Goal: Information Seeking & Learning: Check status

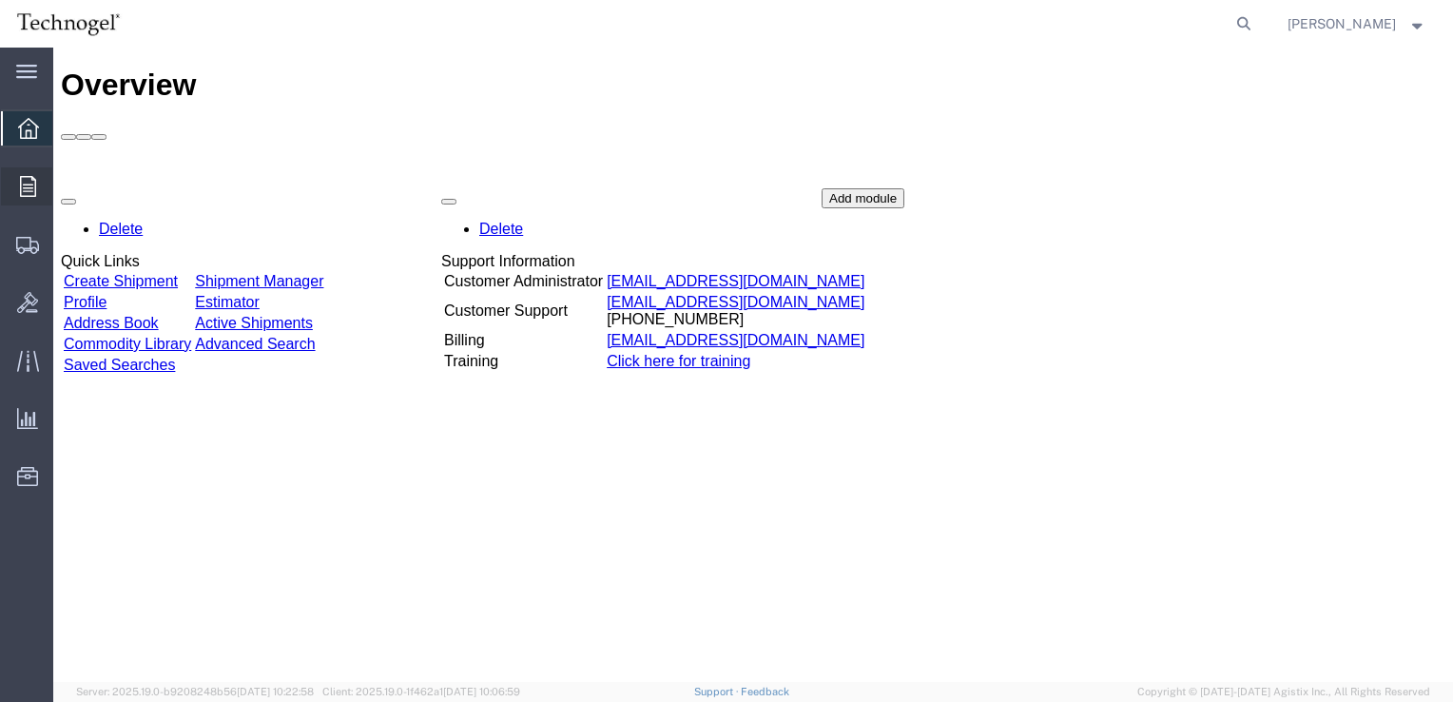
click at [66, 196] on span "Orders" at bounding box center [58, 186] width 13 height 38
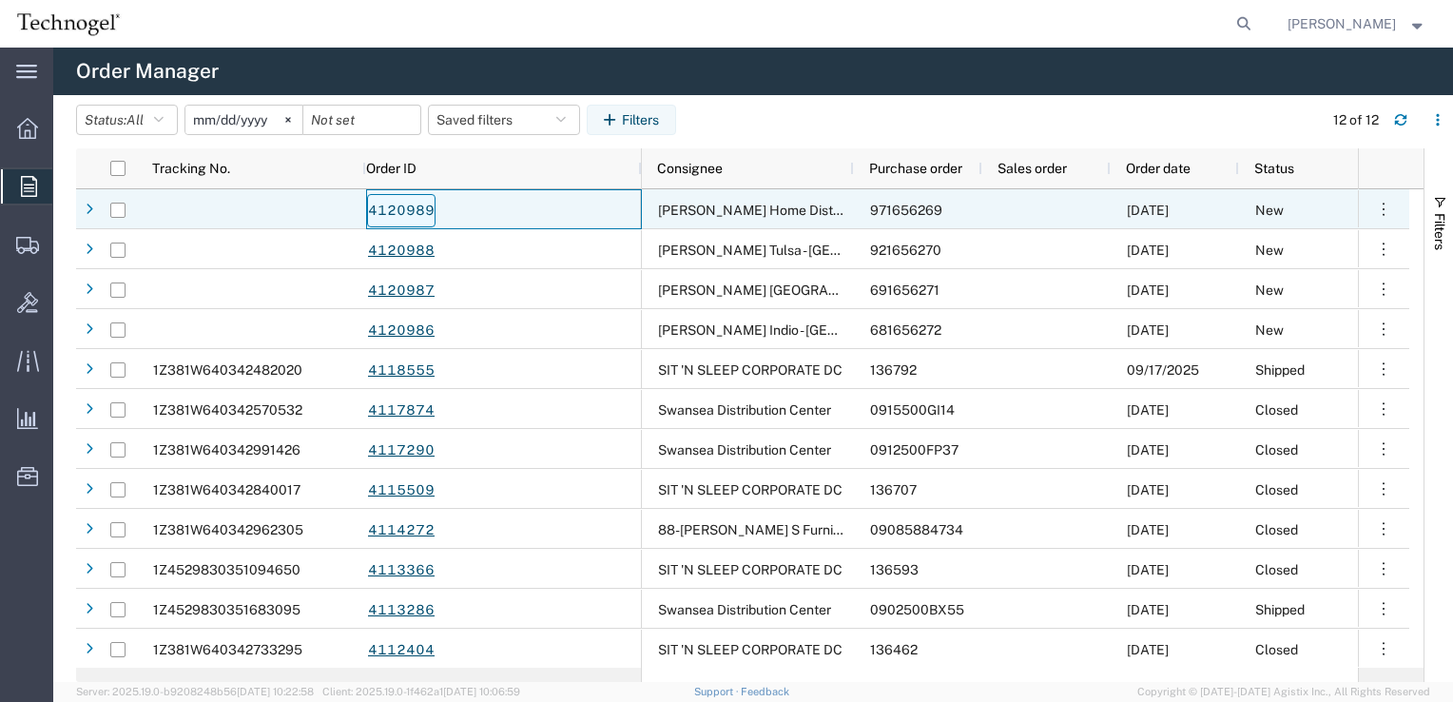
click at [396, 211] on link "4120989" at bounding box center [401, 210] width 68 height 33
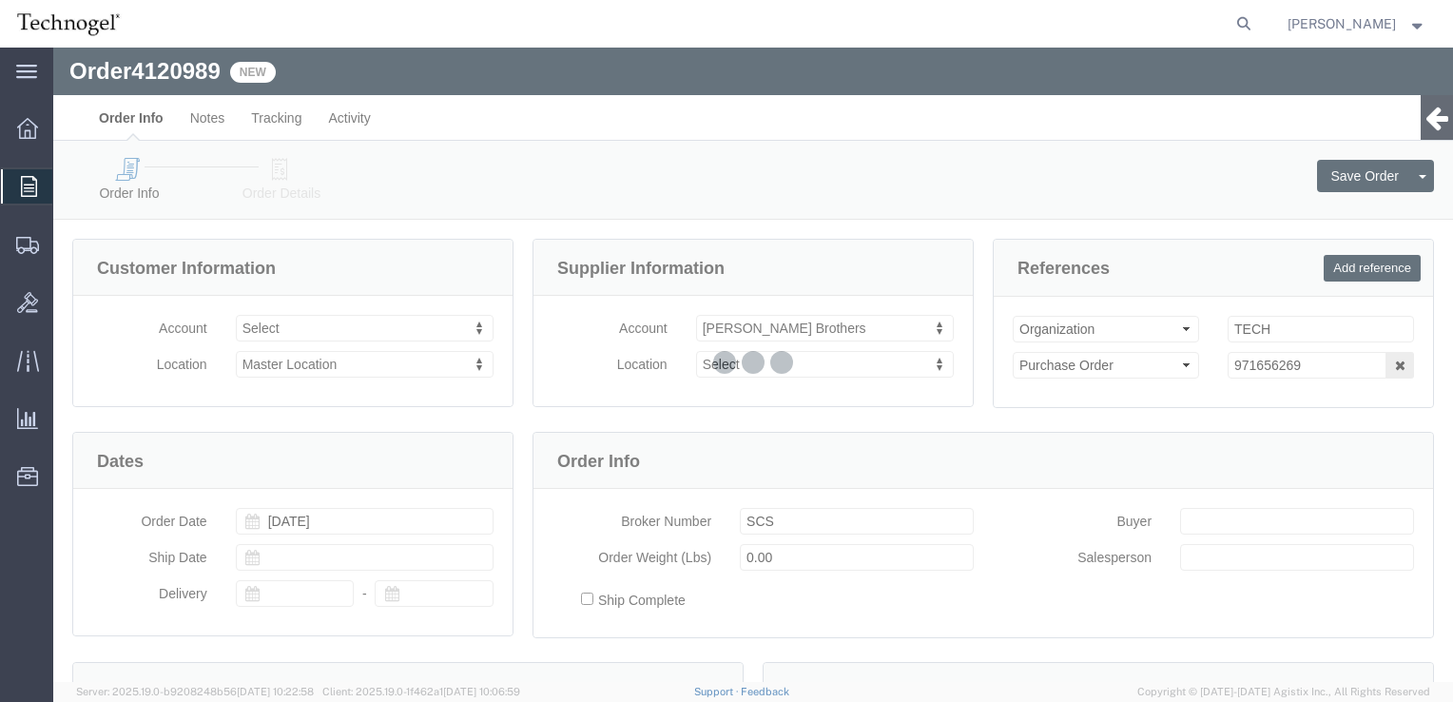
select select
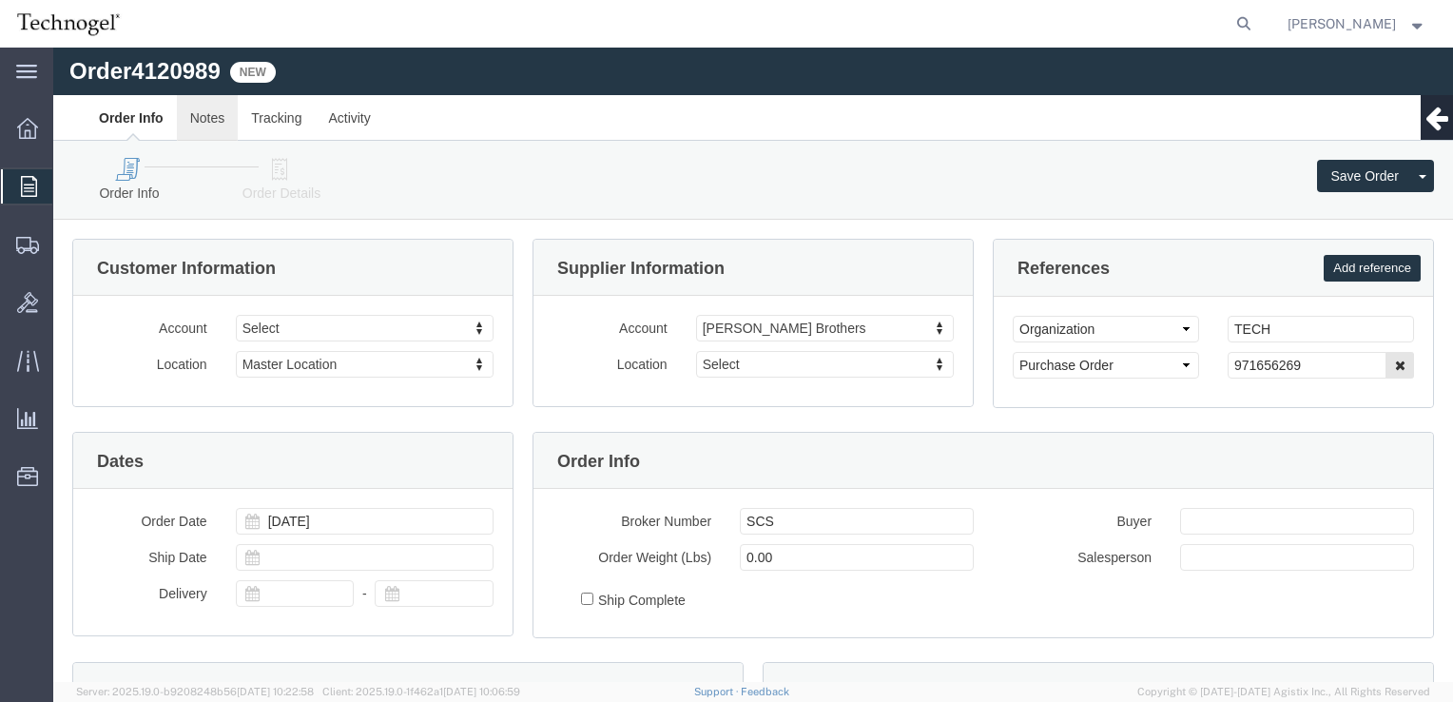
click link "Notes"
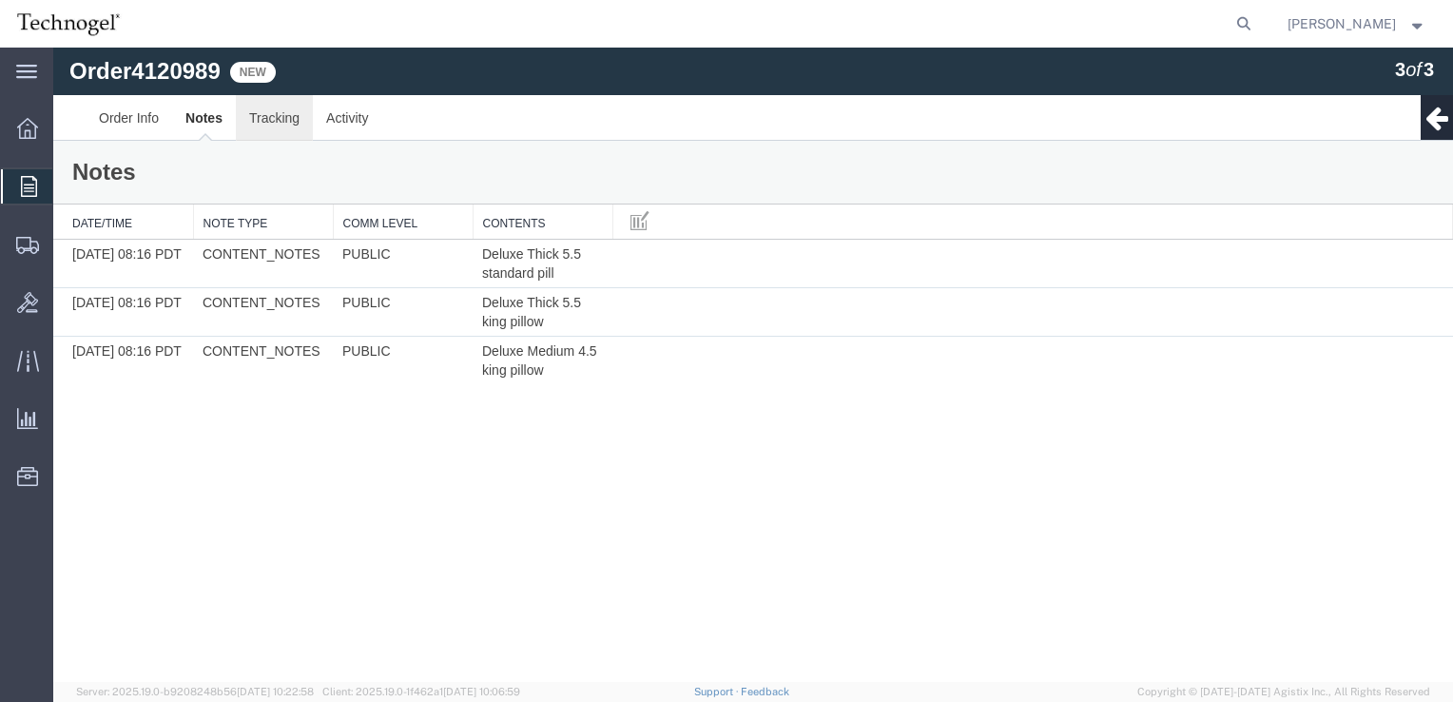
click at [274, 125] on link "Tracking" at bounding box center [274, 118] width 77 height 46
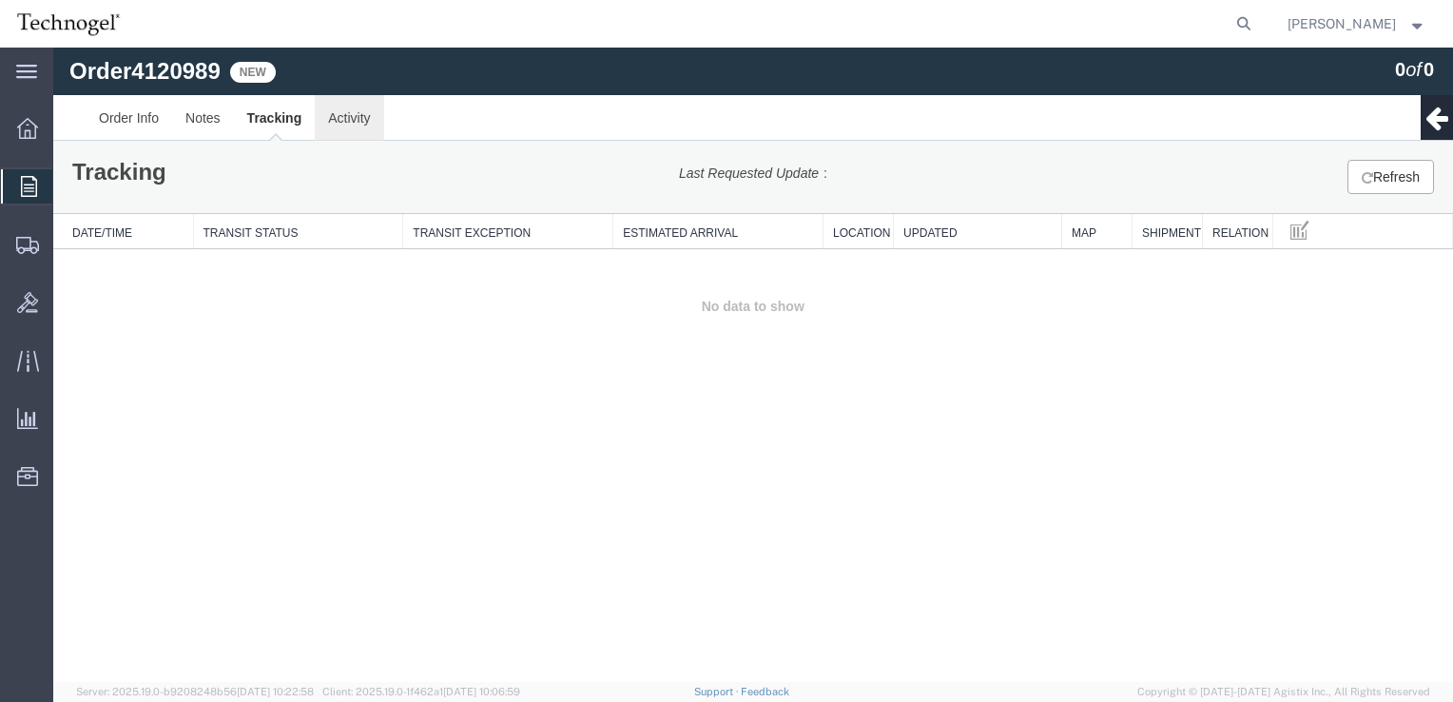
click at [339, 124] on link "Activity" at bounding box center [349, 118] width 68 height 46
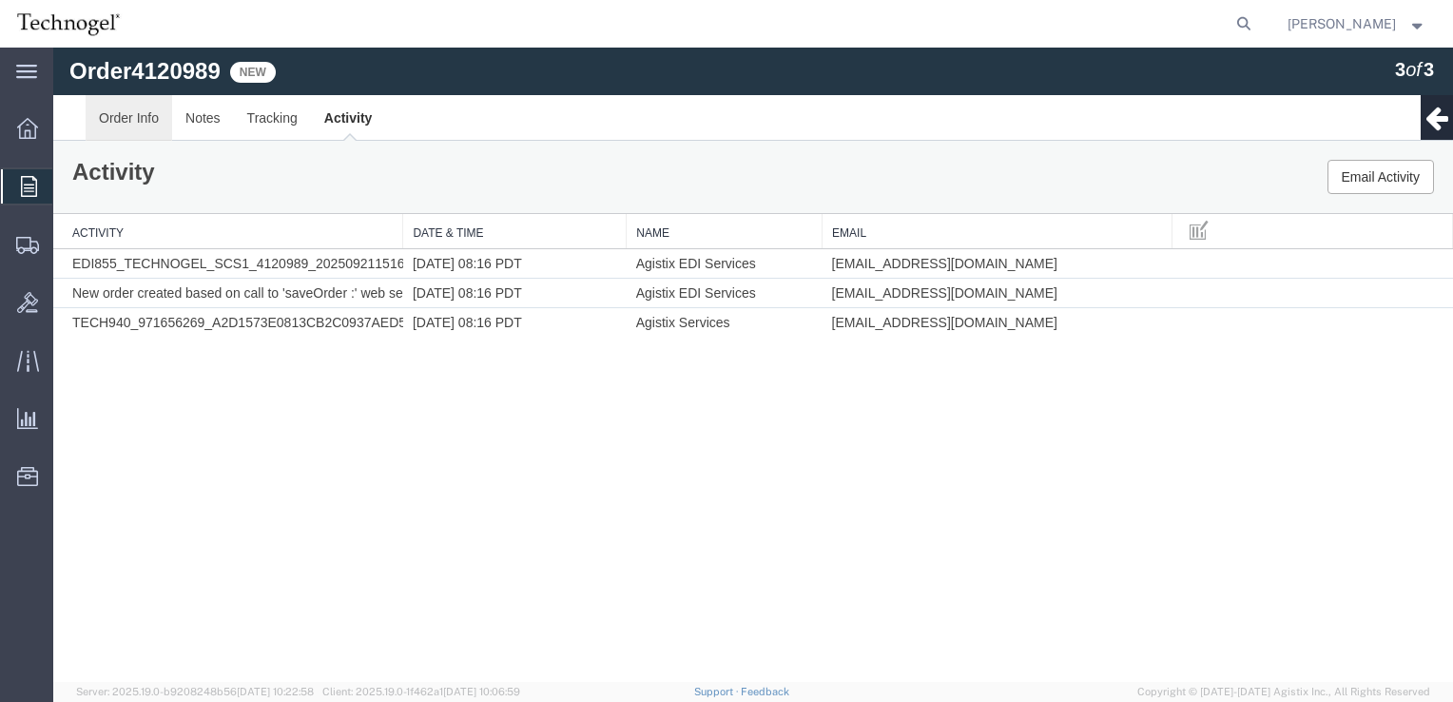
click at [115, 120] on link "Order Info" at bounding box center [129, 118] width 87 height 46
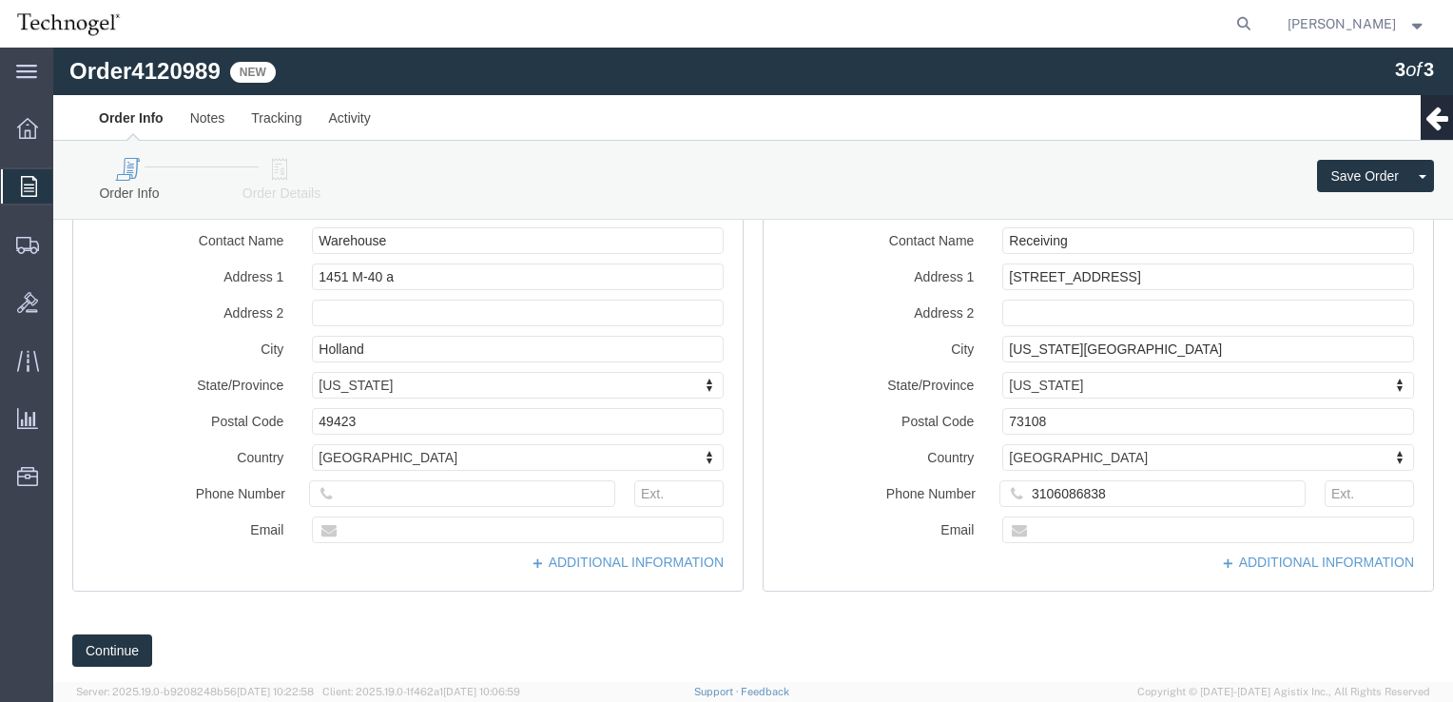
scroll to position [661, 0]
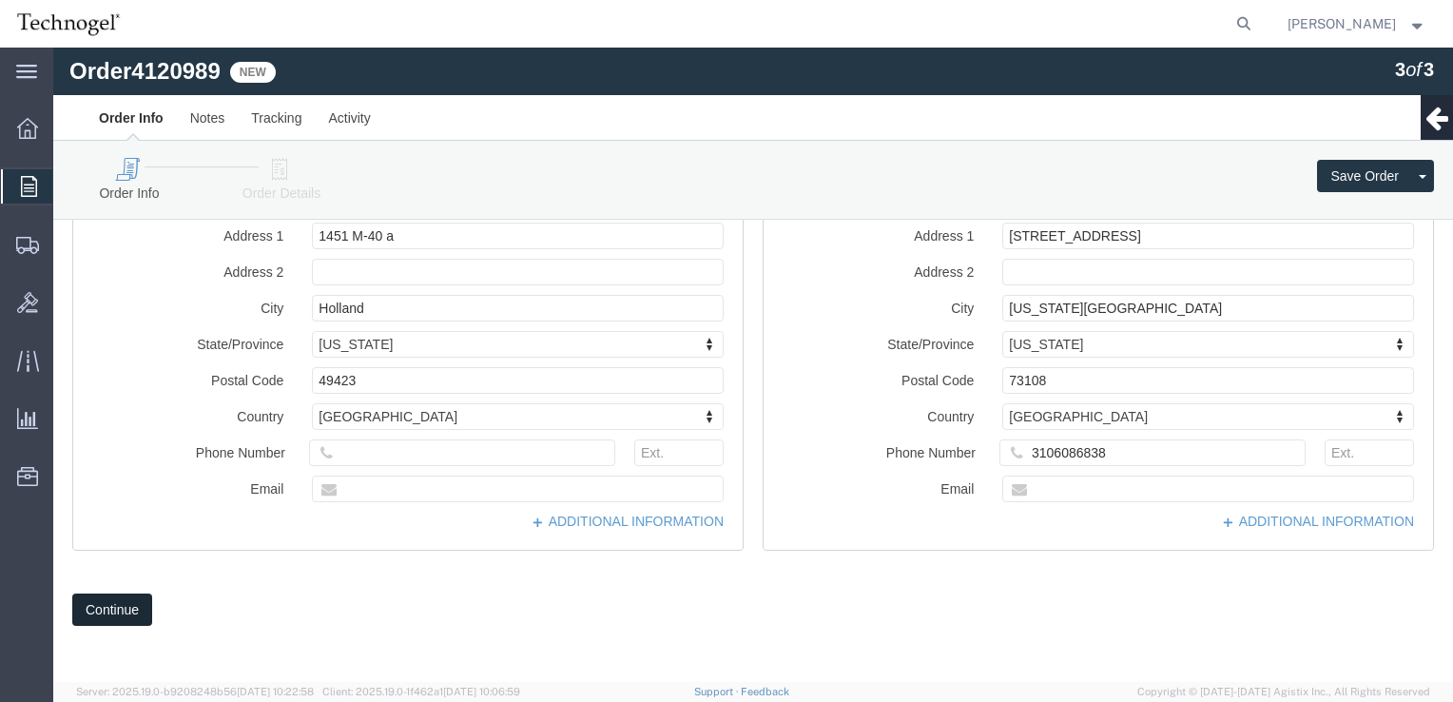
click button "Continue"
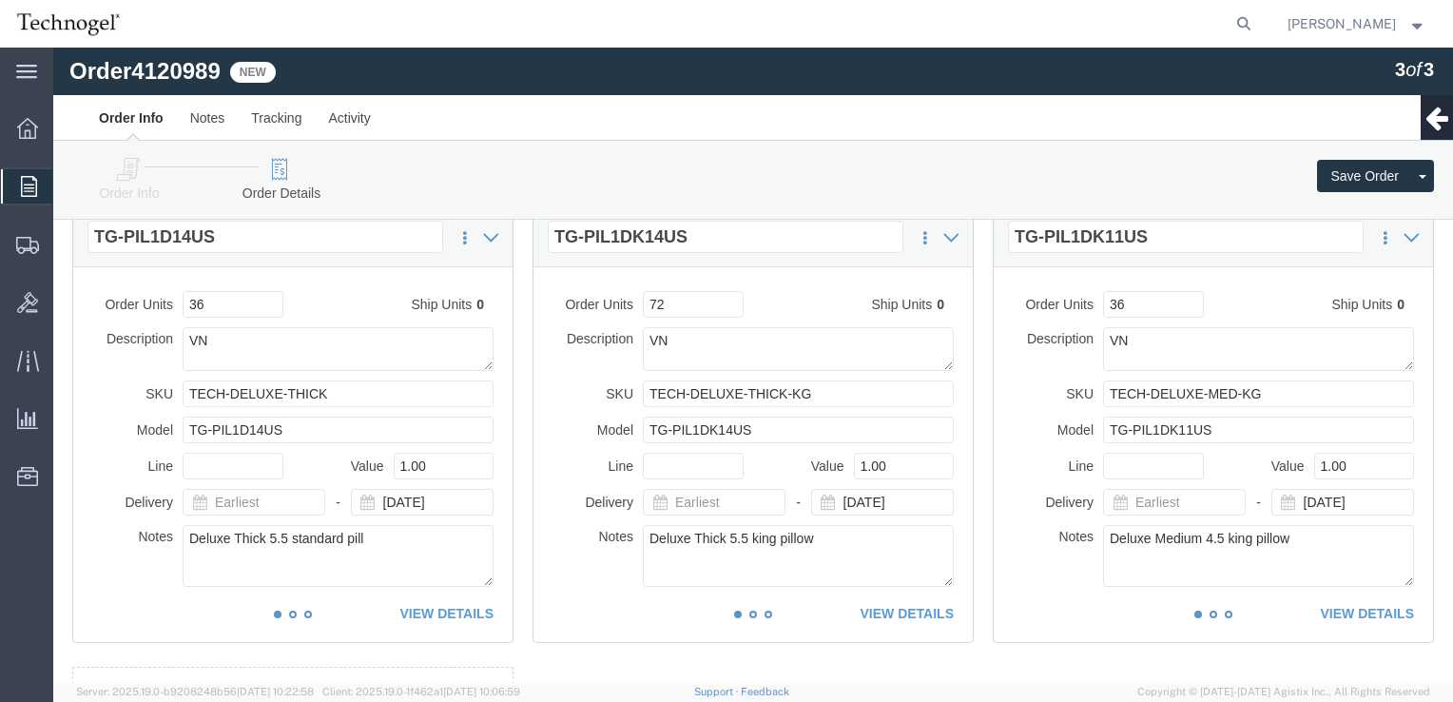
scroll to position [0, 0]
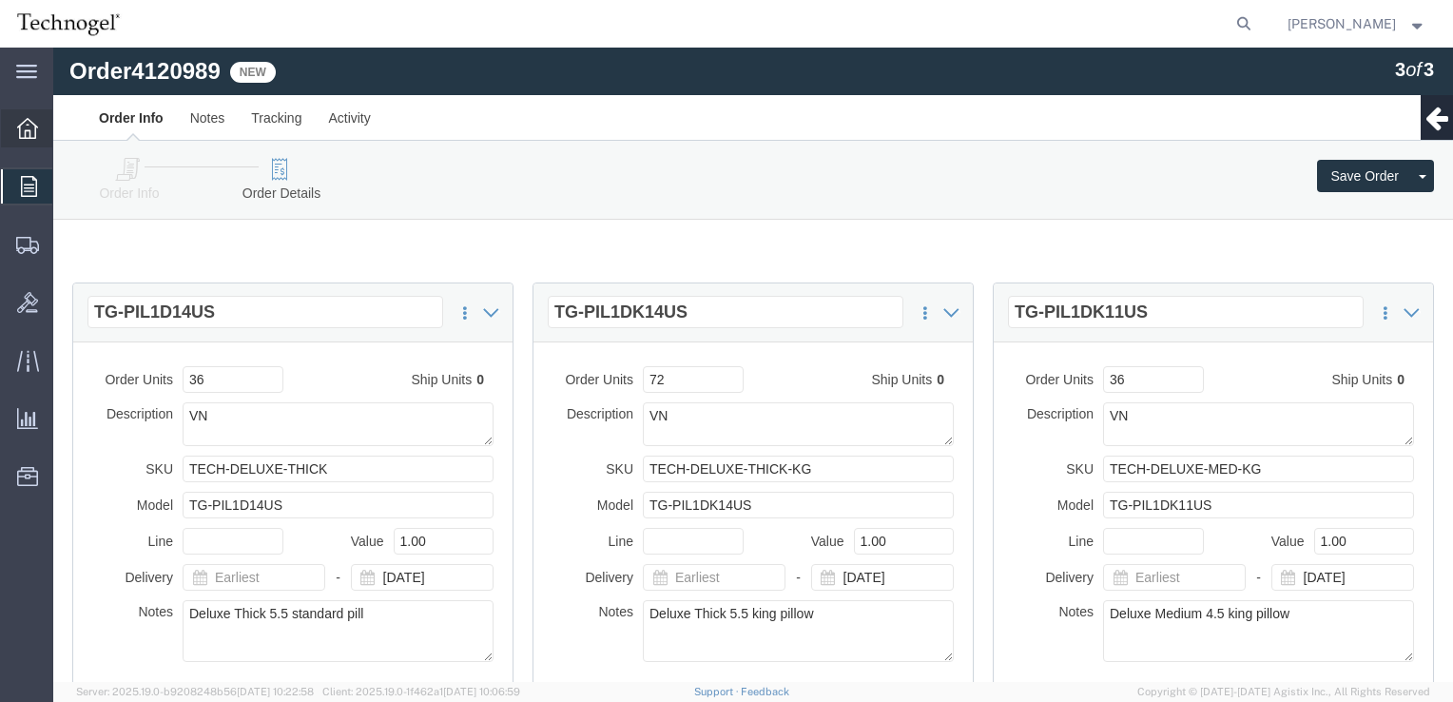
click at [21, 137] on icon at bounding box center [27, 128] width 21 height 21
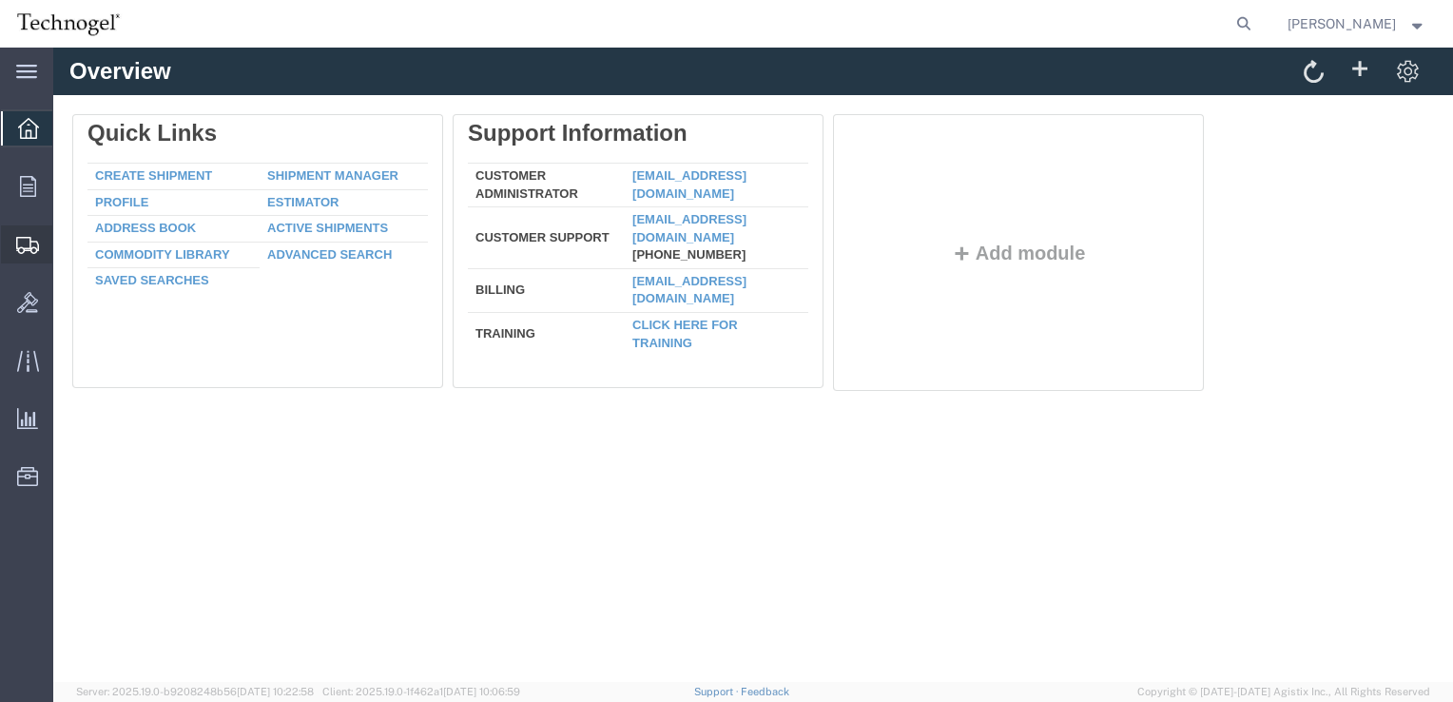
click at [66, 240] on span "Shipments" at bounding box center [58, 244] width 13 height 38
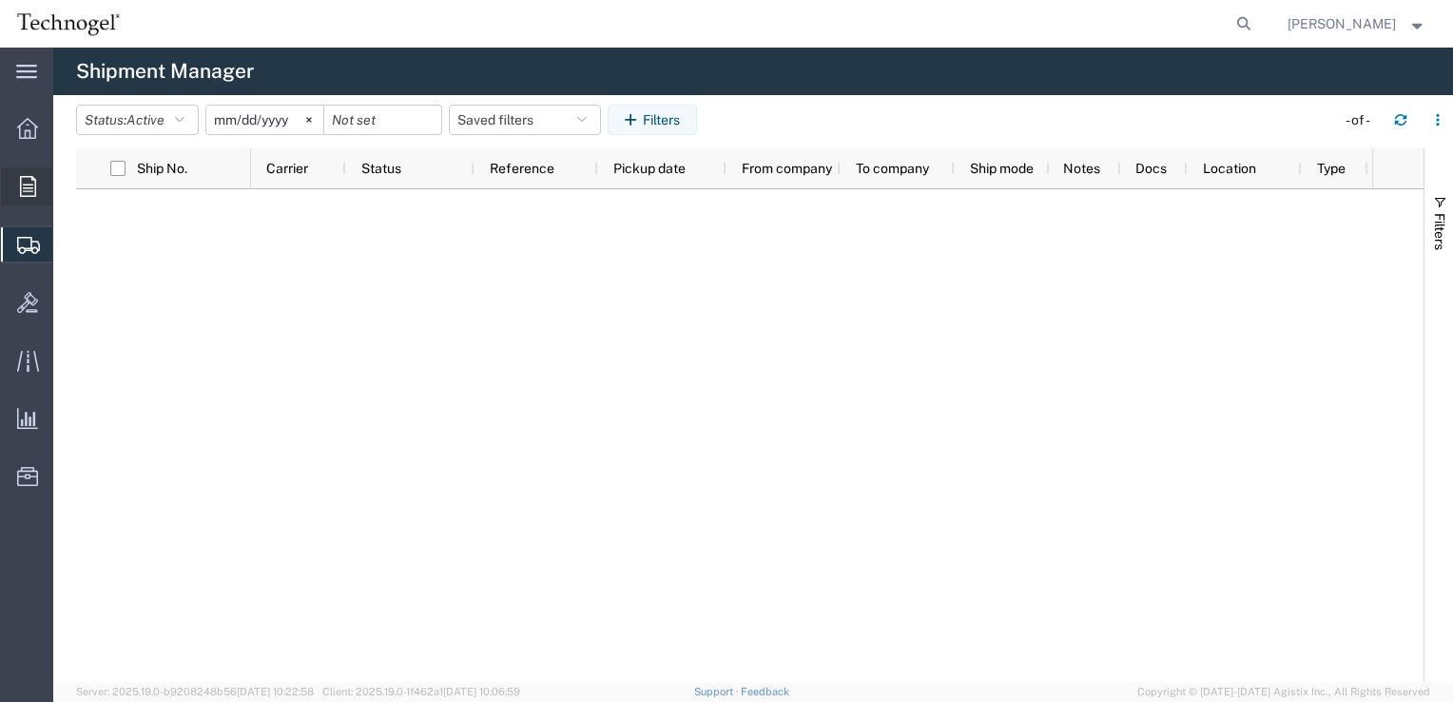
click at [35, 197] on div at bounding box center [27, 186] width 53 height 38
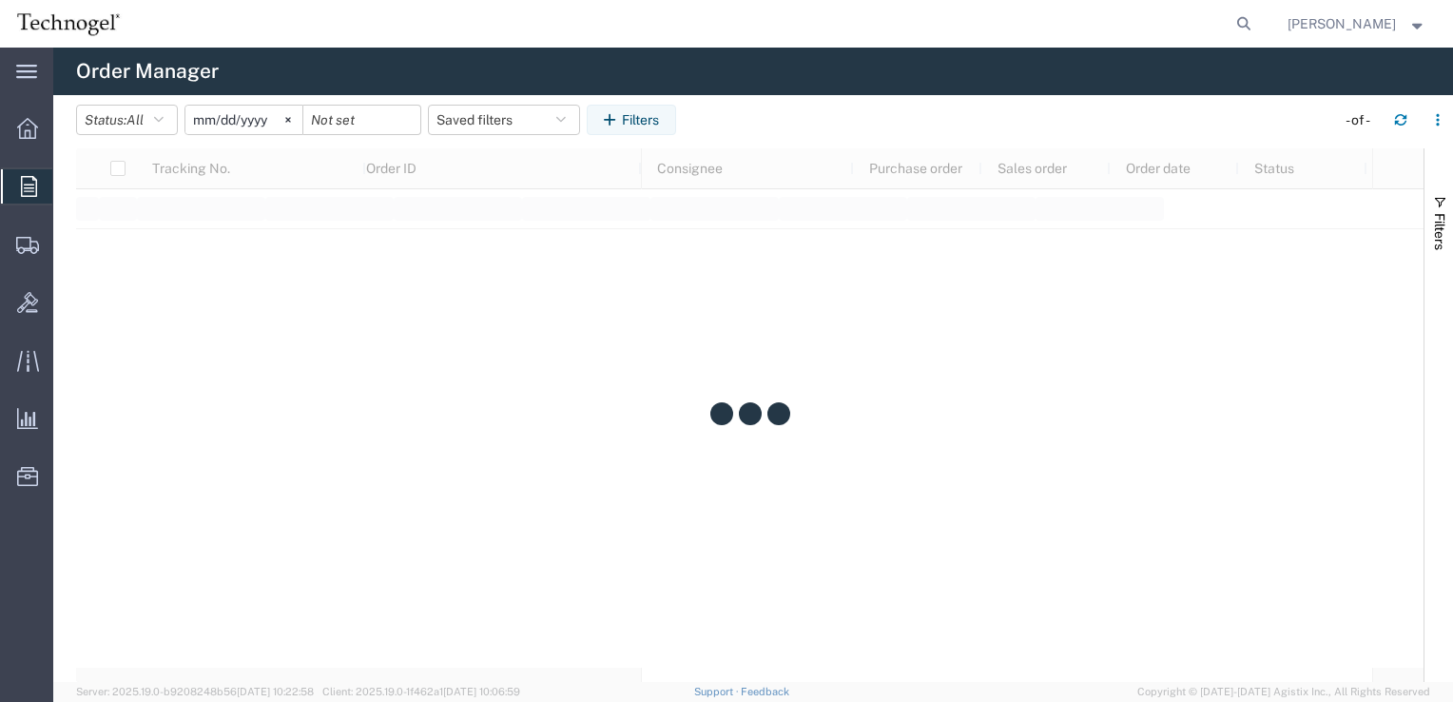
click at [68, 194] on span "Orders" at bounding box center [59, 186] width 15 height 38
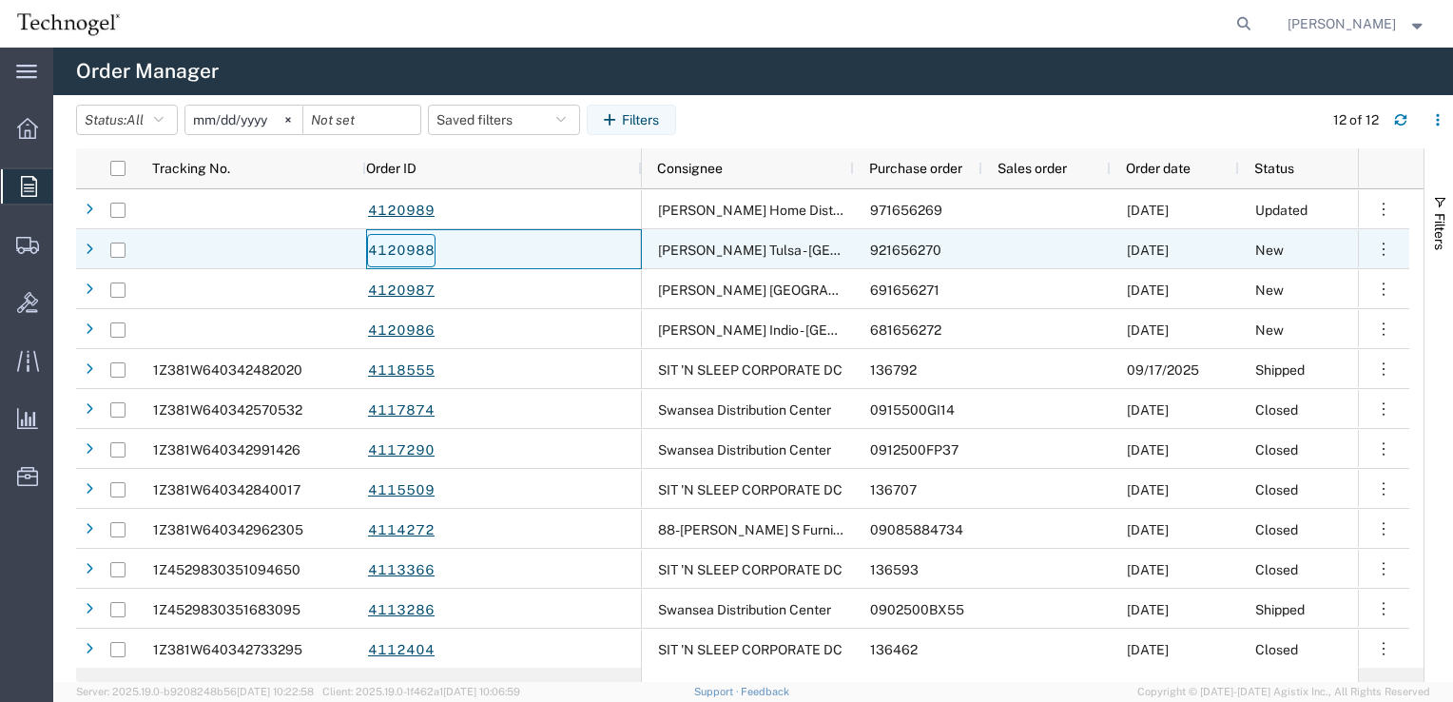
click at [427, 255] on link "4120988" at bounding box center [401, 250] width 68 height 33
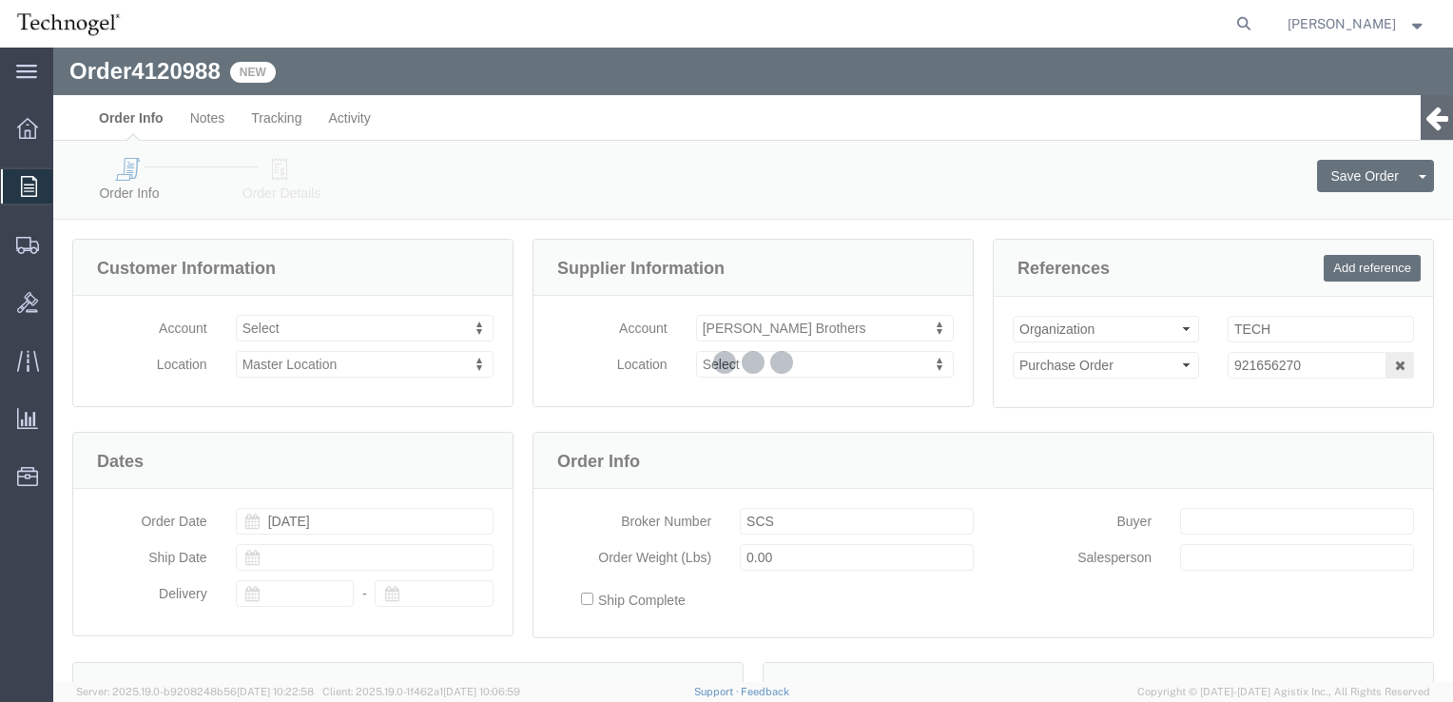
select select
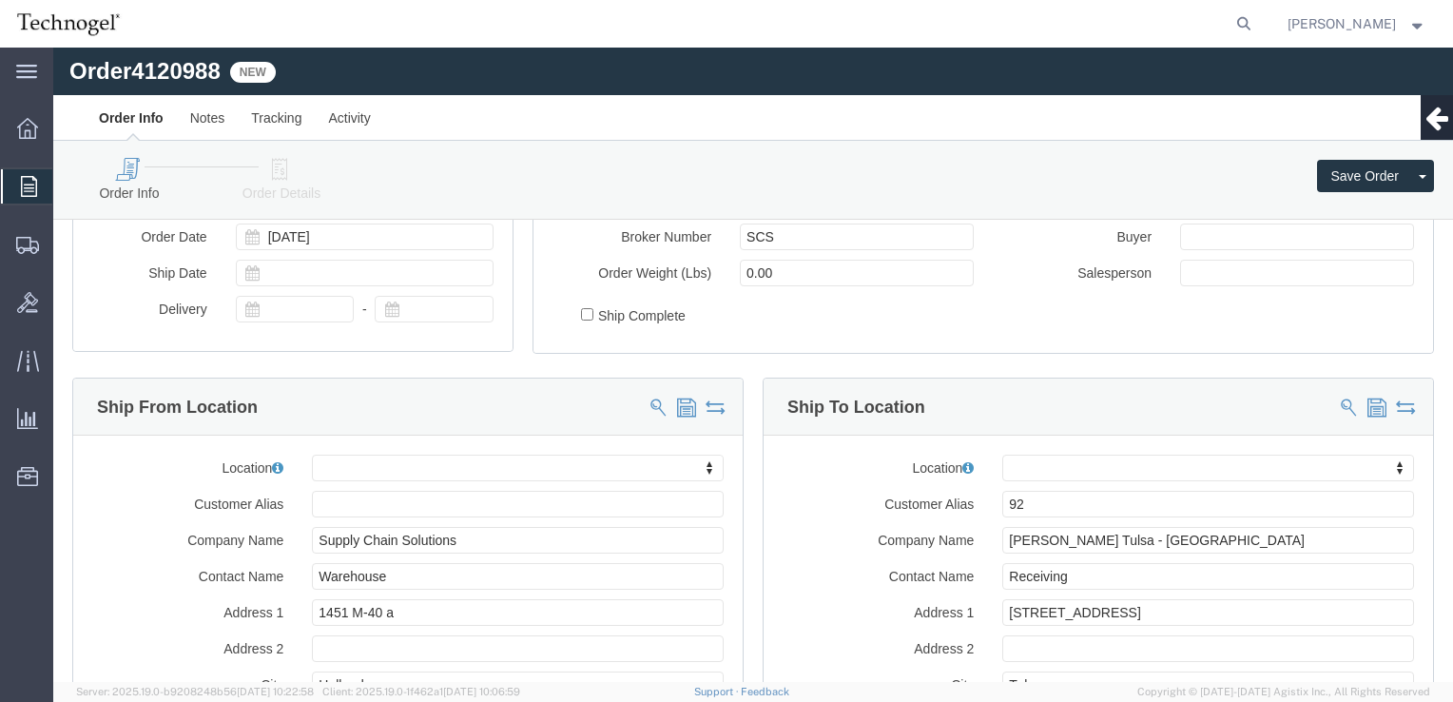
scroll to position [281, 0]
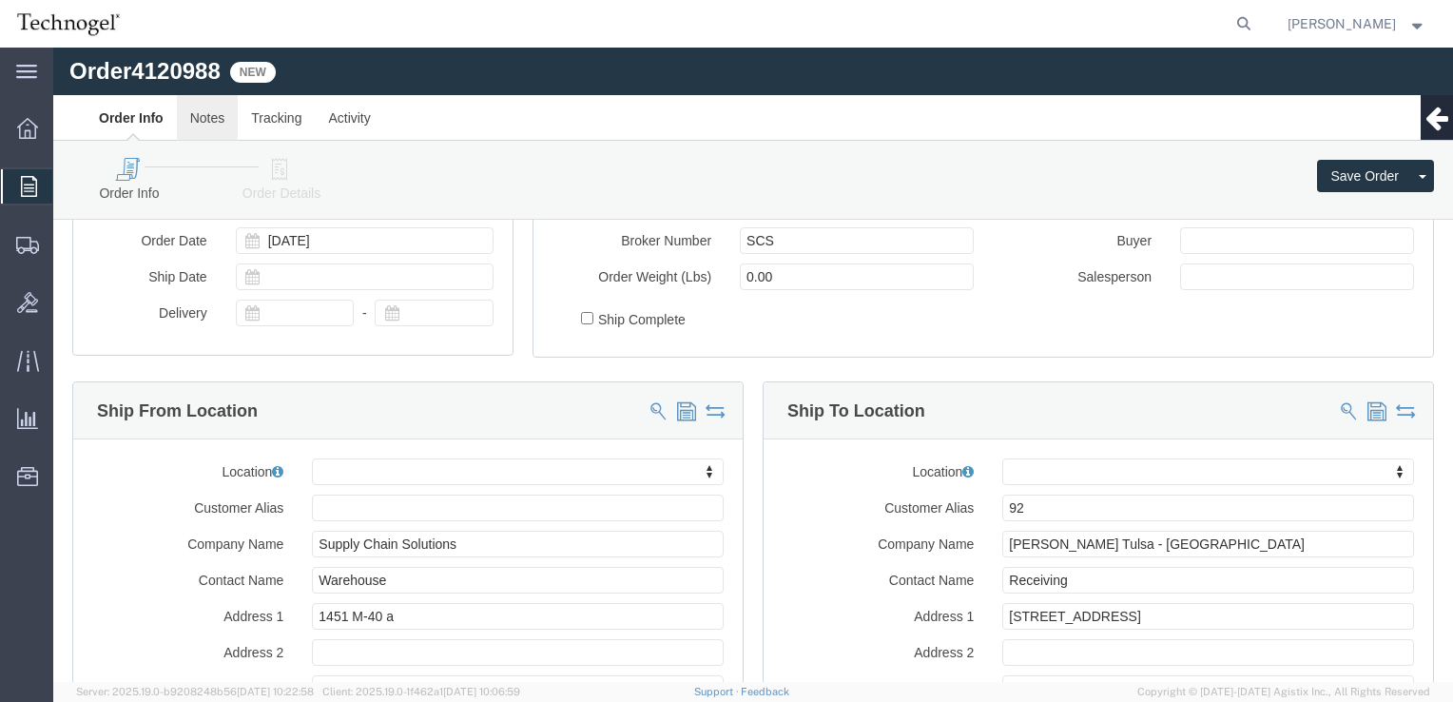
click link "Notes"
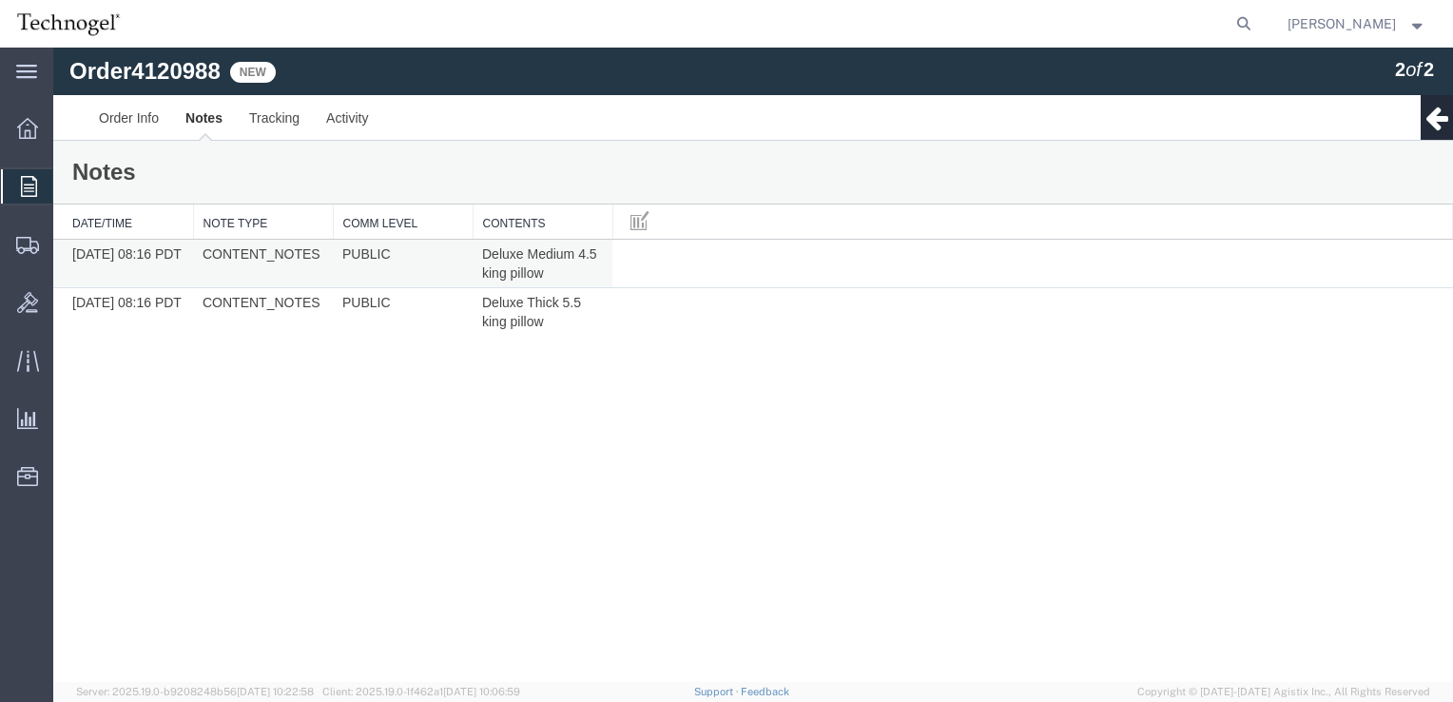
click at [506, 276] on span "Deluxe Medium 4.5 king pillow" at bounding box center [541, 263] width 119 height 34
drag, startPoint x: 195, startPoint y: 219, endPoint x: 232, endPoint y: 220, distance: 37.1
click at [232, 220] on div "Date/Time Note Type Comm Level Contents 09/21/2025 08:16 PDT CONTENT_NOTES PUBL…" at bounding box center [753, 269] width 1400 height 131
click at [643, 224] on span at bounding box center [639, 219] width 19 height 21
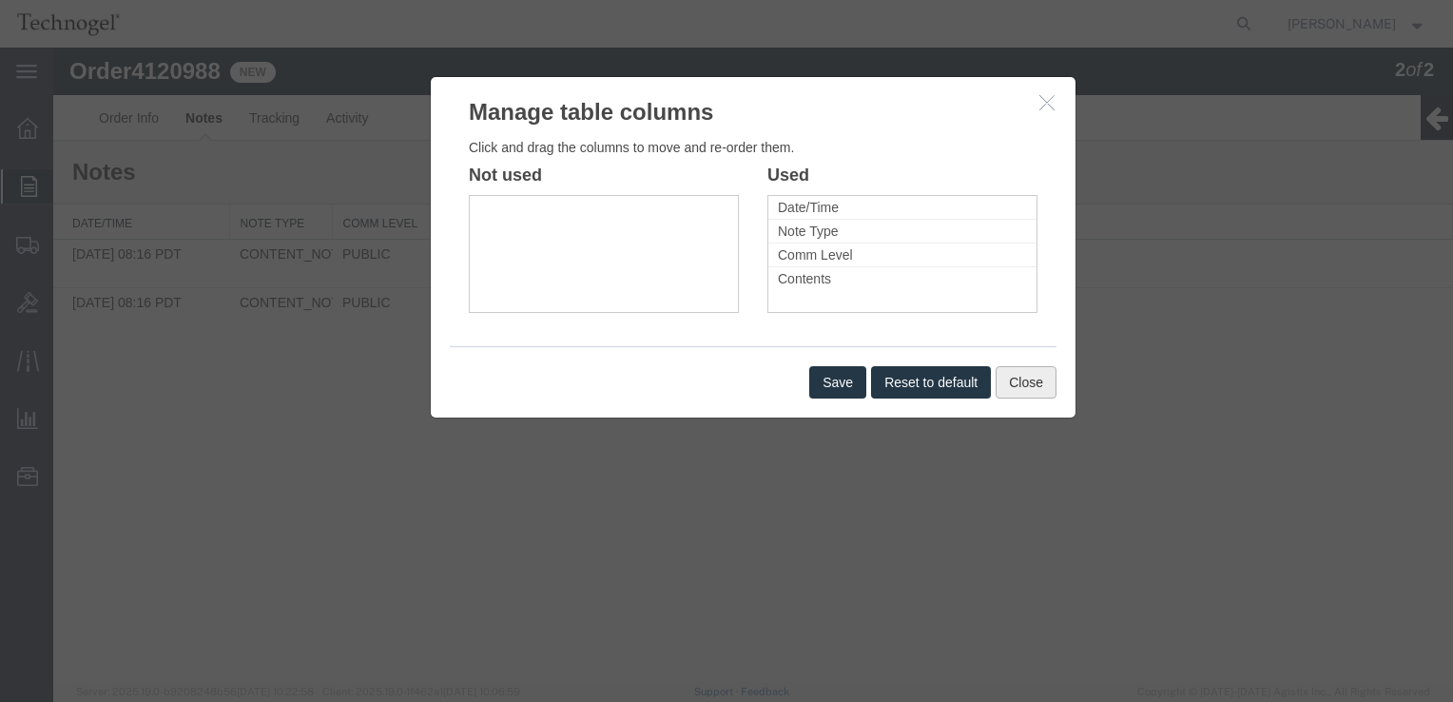
click at [1043, 390] on button "Close" at bounding box center [1026, 382] width 61 height 32
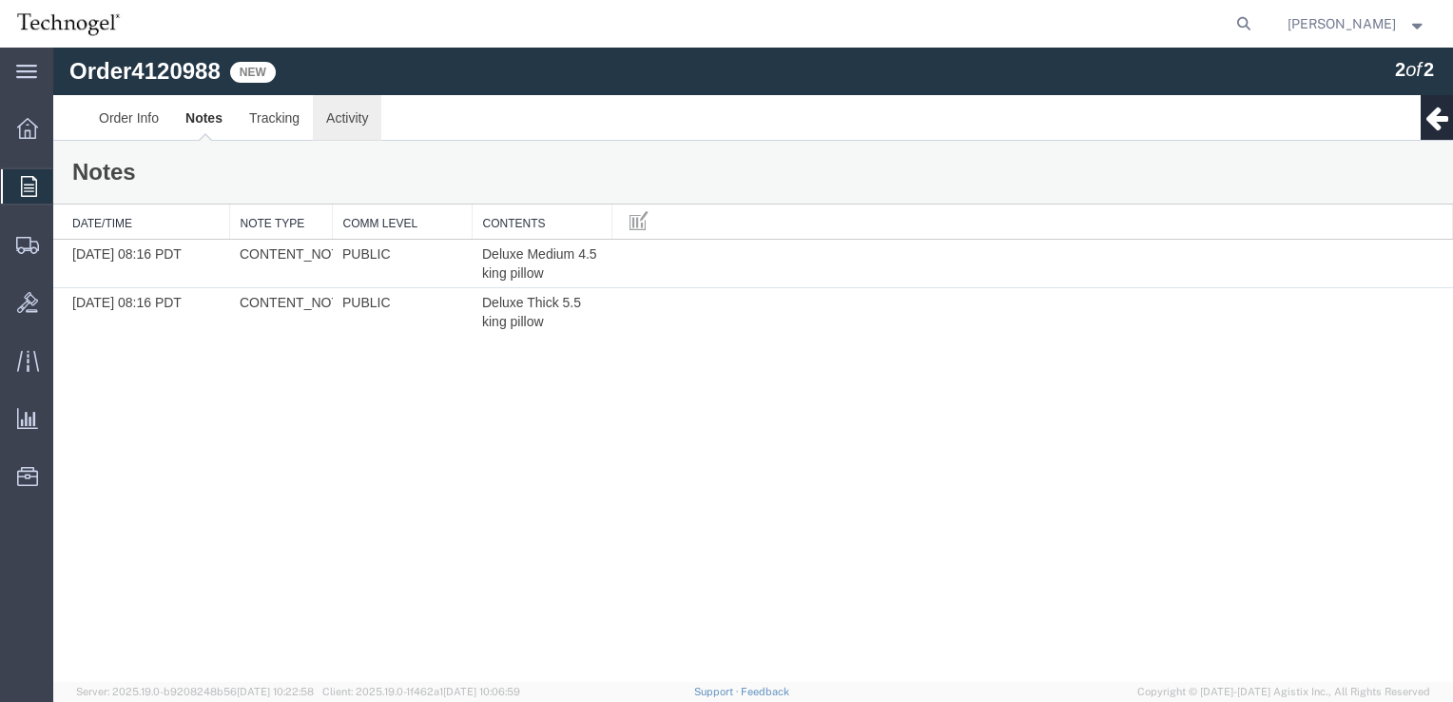
click at [326, 131] on link "Activity" at bounding box center [347, 118] width 68 height 46
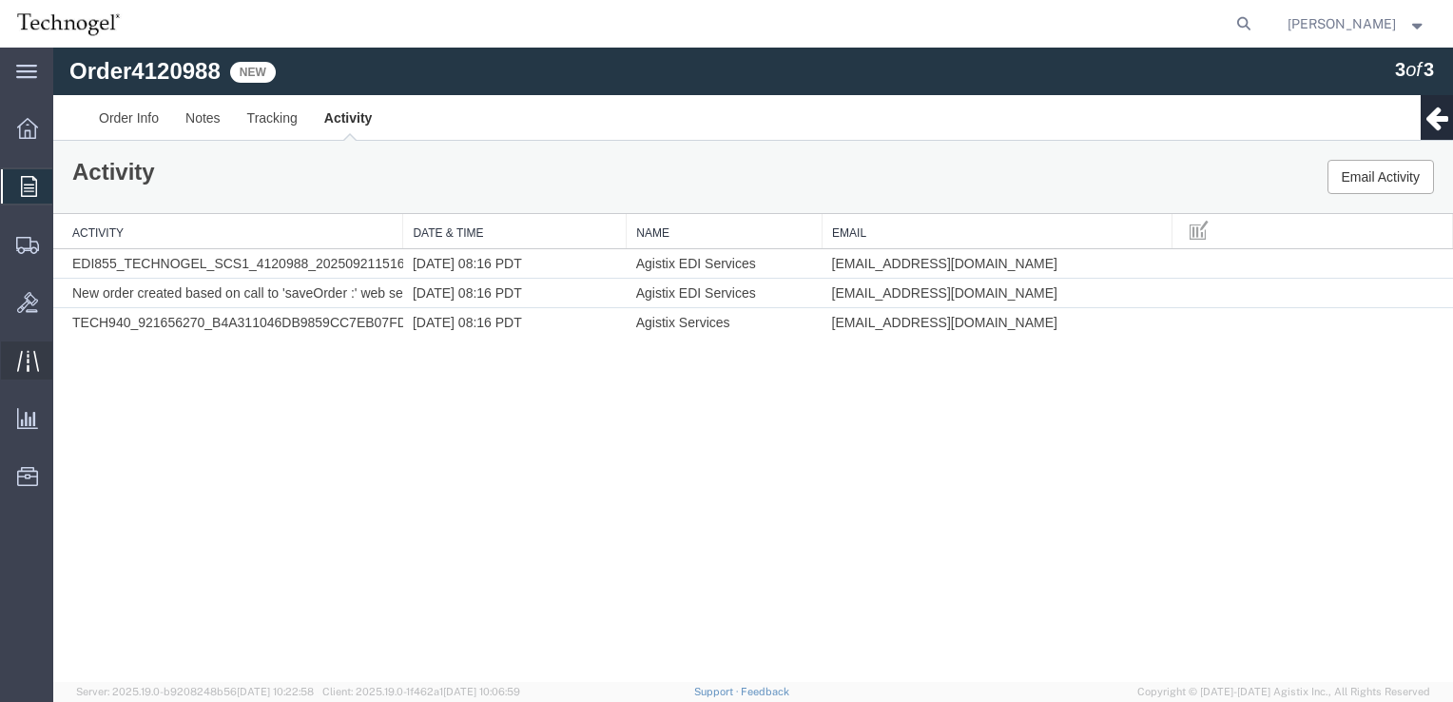
click at [66, 360] on span "Traffic" at bounding box center [58, 360] width 13 height 38
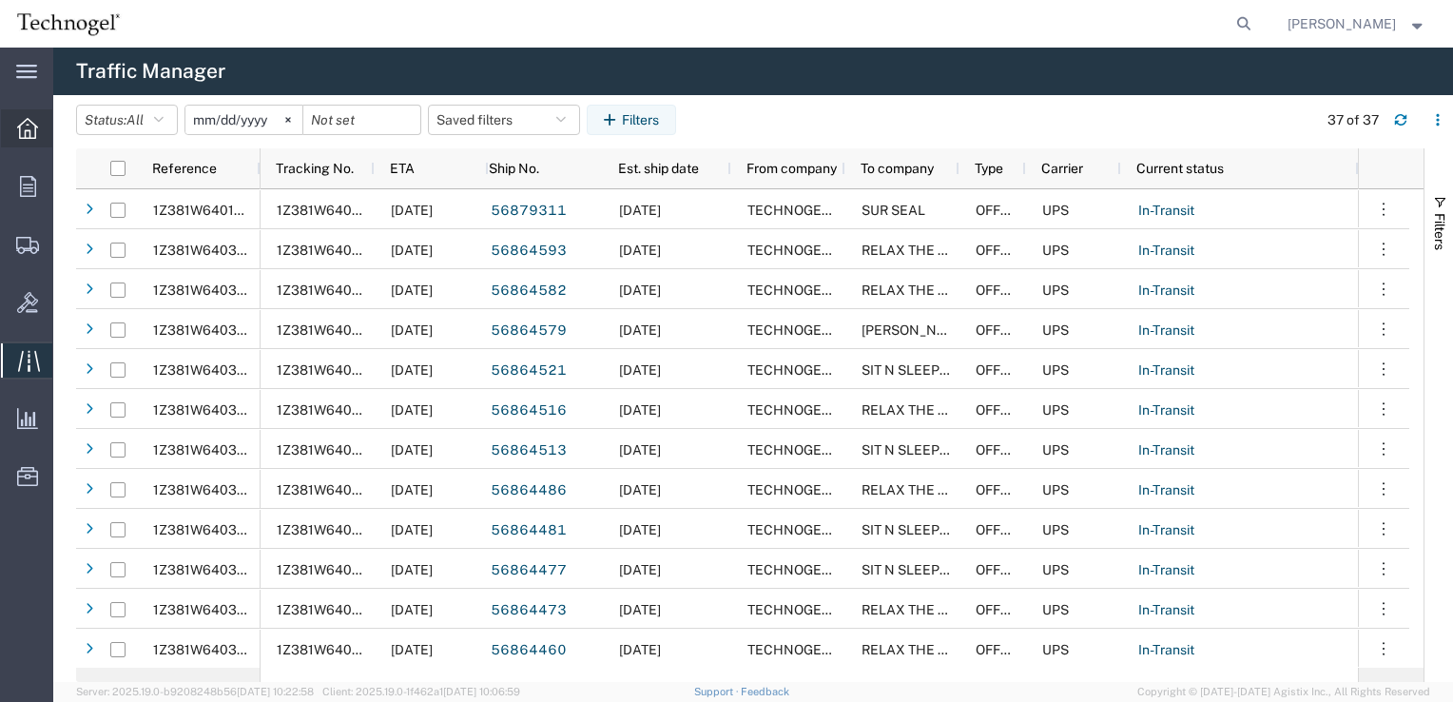
click at [66, 131] on span "Overview" at bounding box center [58, 128] width 13 height 38
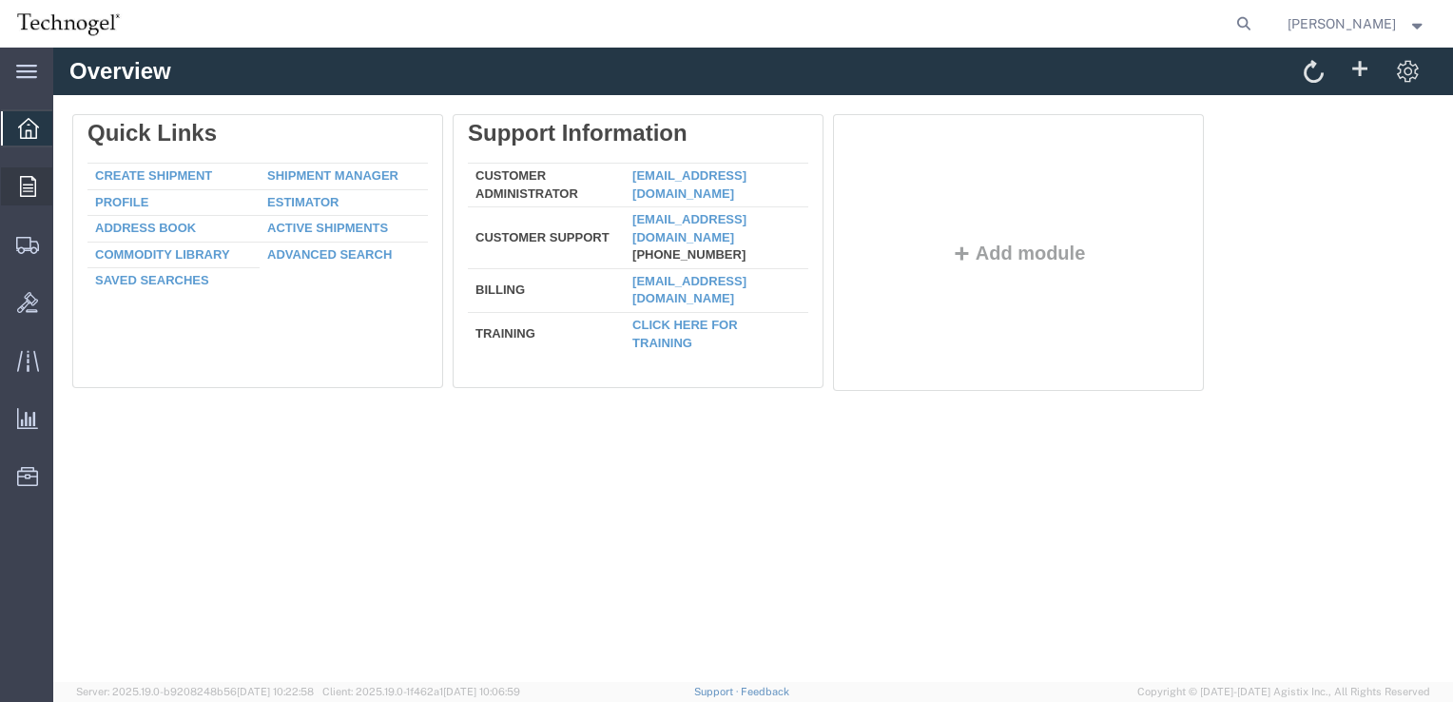
click at [24, 184] on icon at bounding box center [28, 186] width 16 height 21
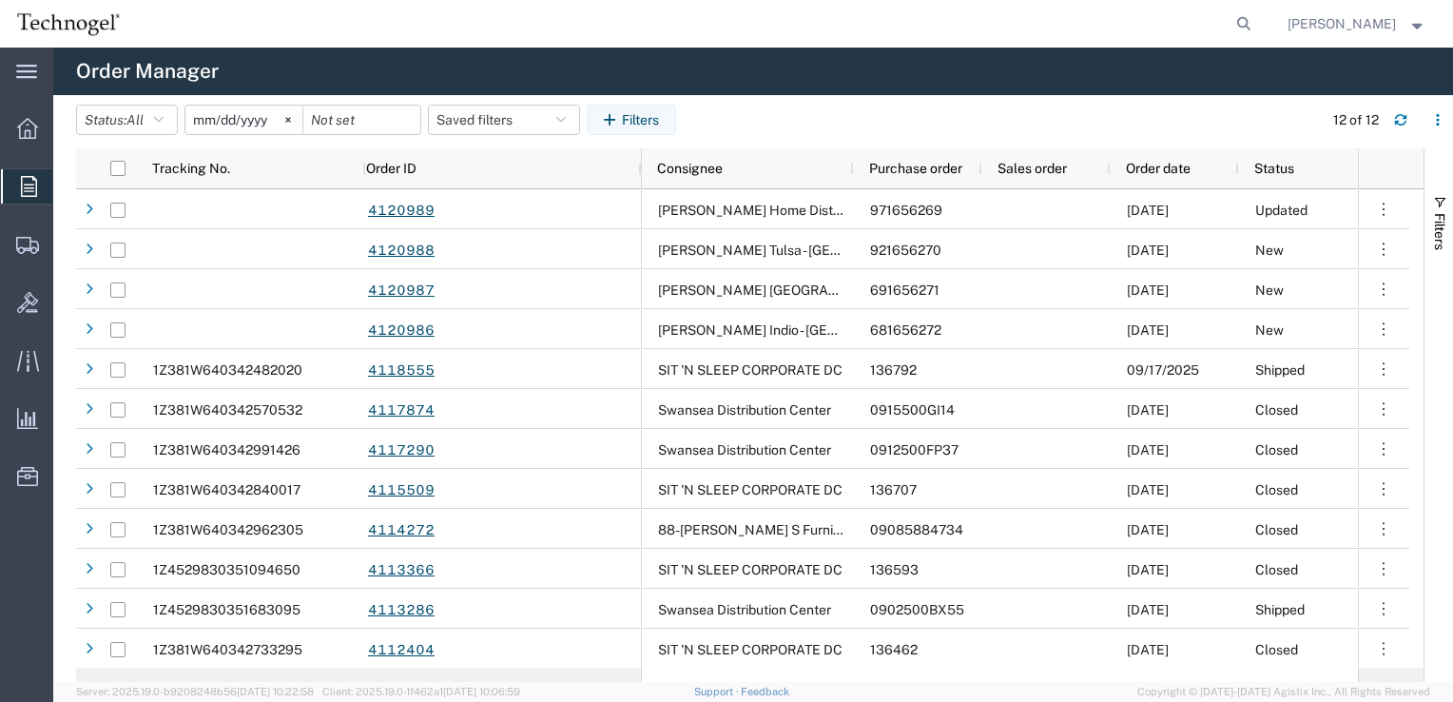
click at [0, 0] on span "Order Manager" at bounding box center [0, 0] width 0 height 0
click at [68, 181] on span "Orders" at bounding box center [59, 186] width 15 height 38
click at [68, 188] on span "Orders" at bounding box center [59, 186] width 15 height 38
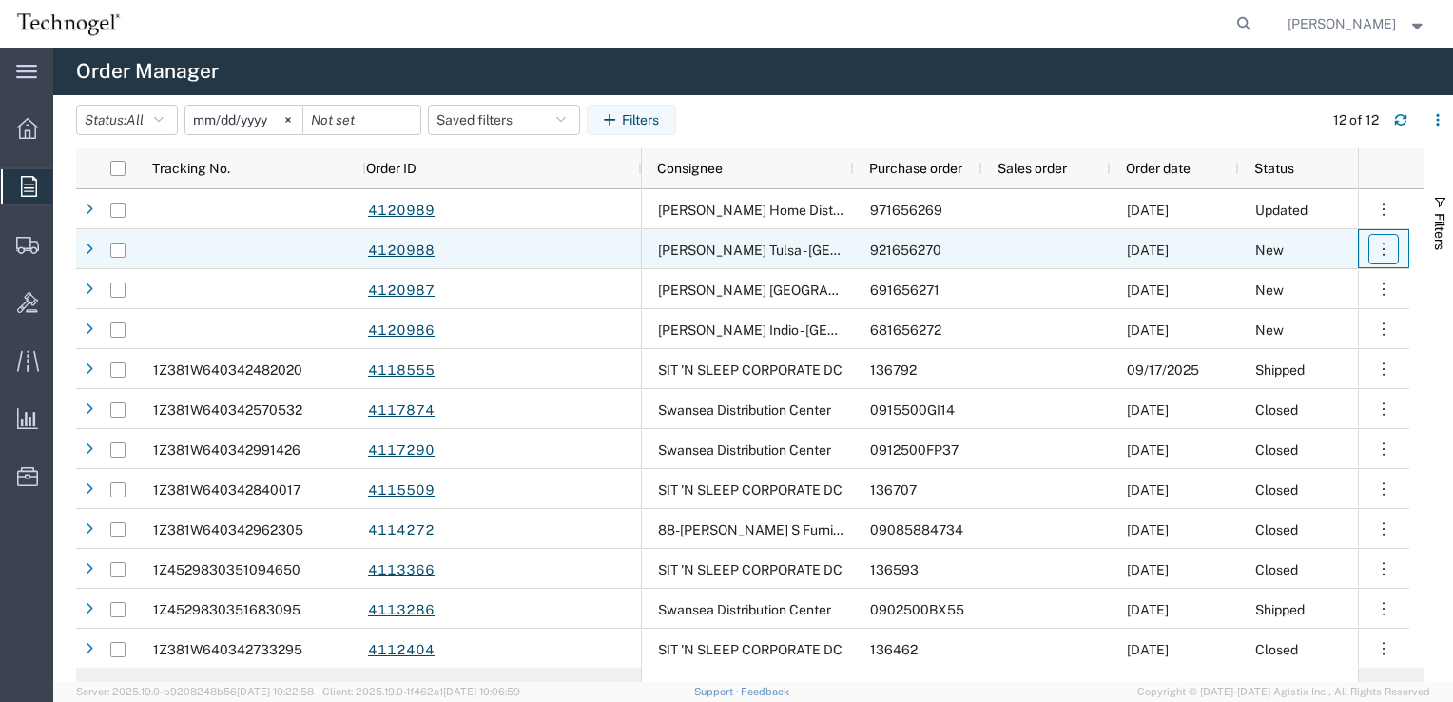
click at [1376, 251] on icon "button" at bounding box center [1383, 249] width 19 height 19
click at [93, 249] on div at bounding box center [89, 250] width 19 height 30
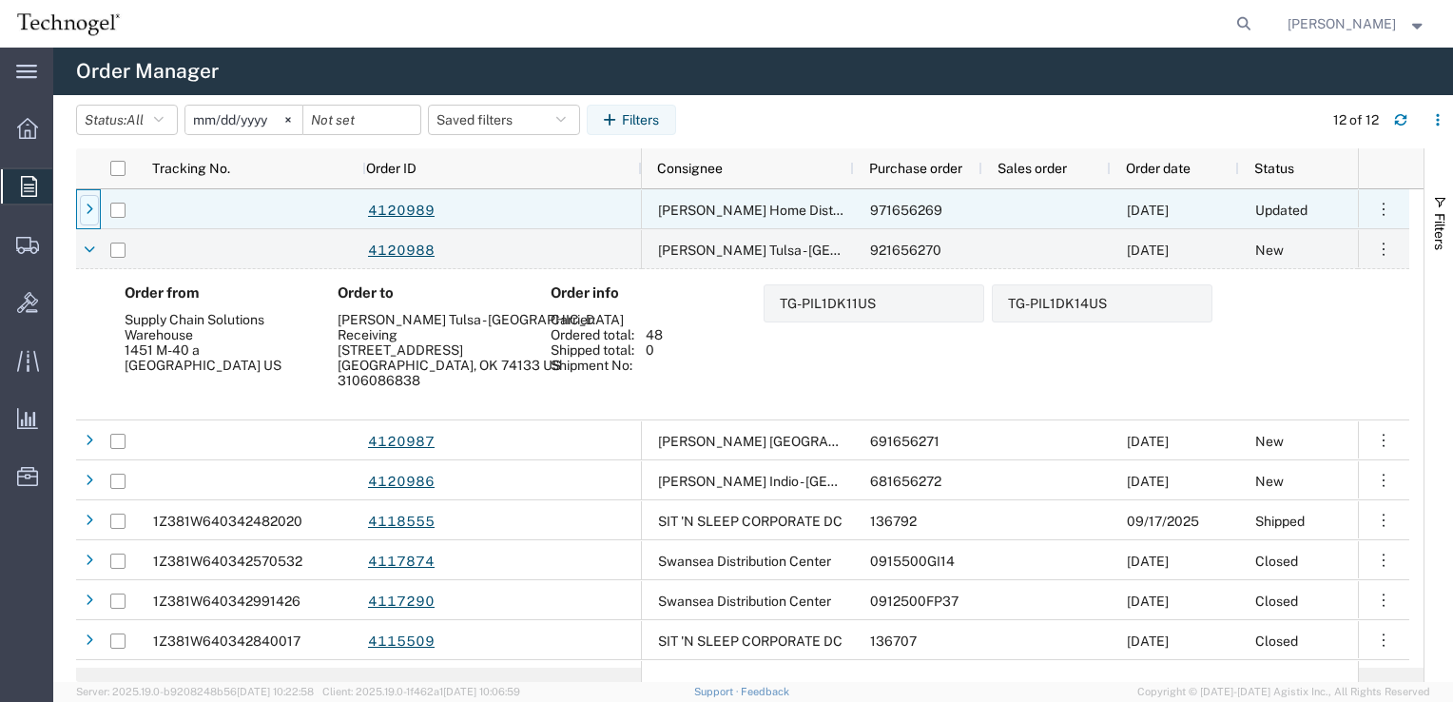
click at [88, 211] on icon at bounding box center [90, 210] width 8 height 13
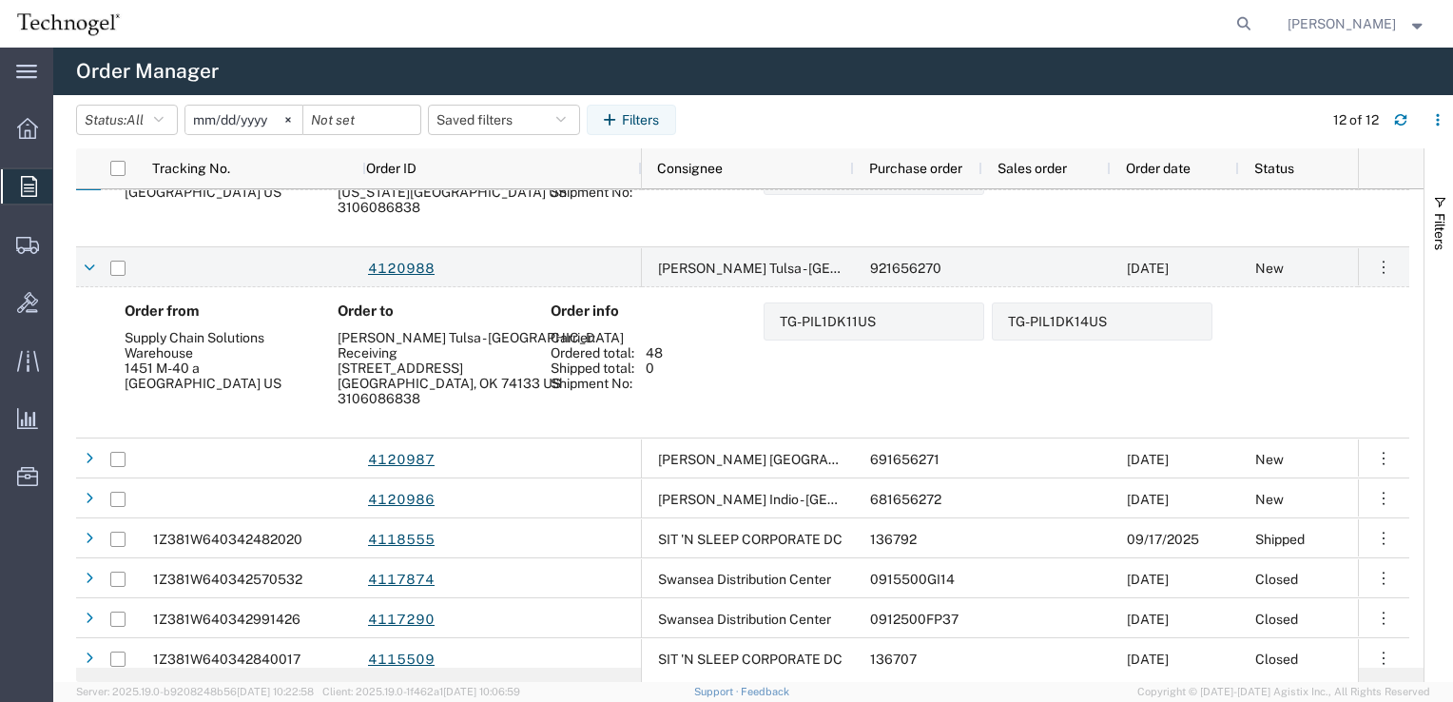
scroll to position [190, 0]
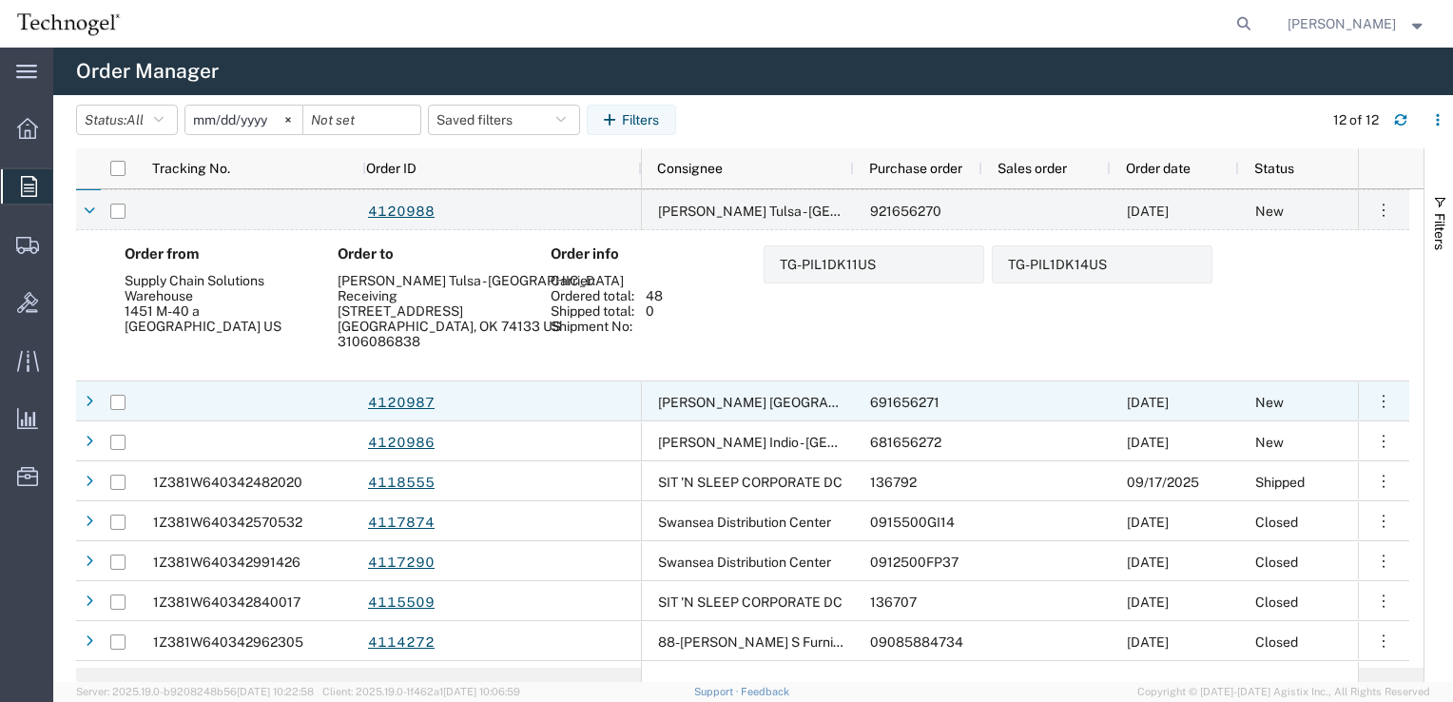
click at [91, 409] on div at bounding box center [89, 402] width 19 height 30
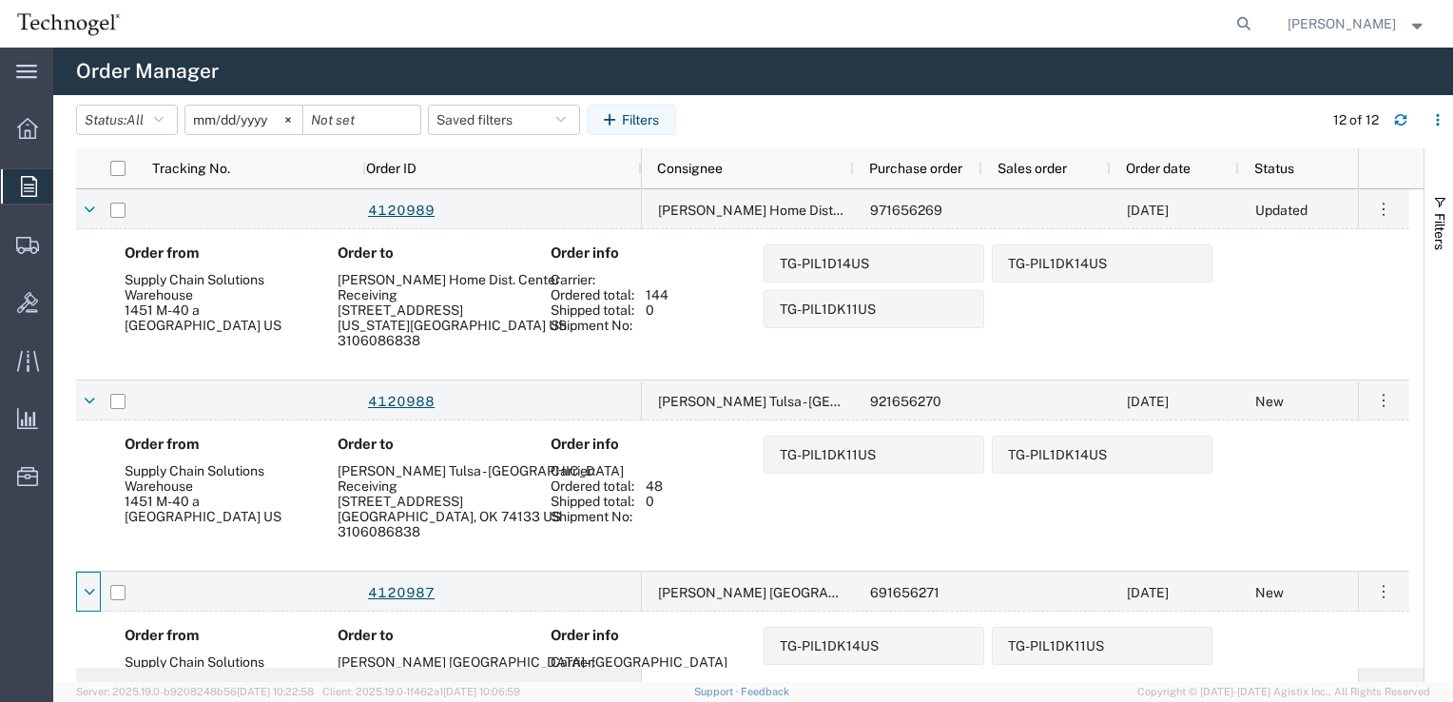
scroll to position [285, 0]
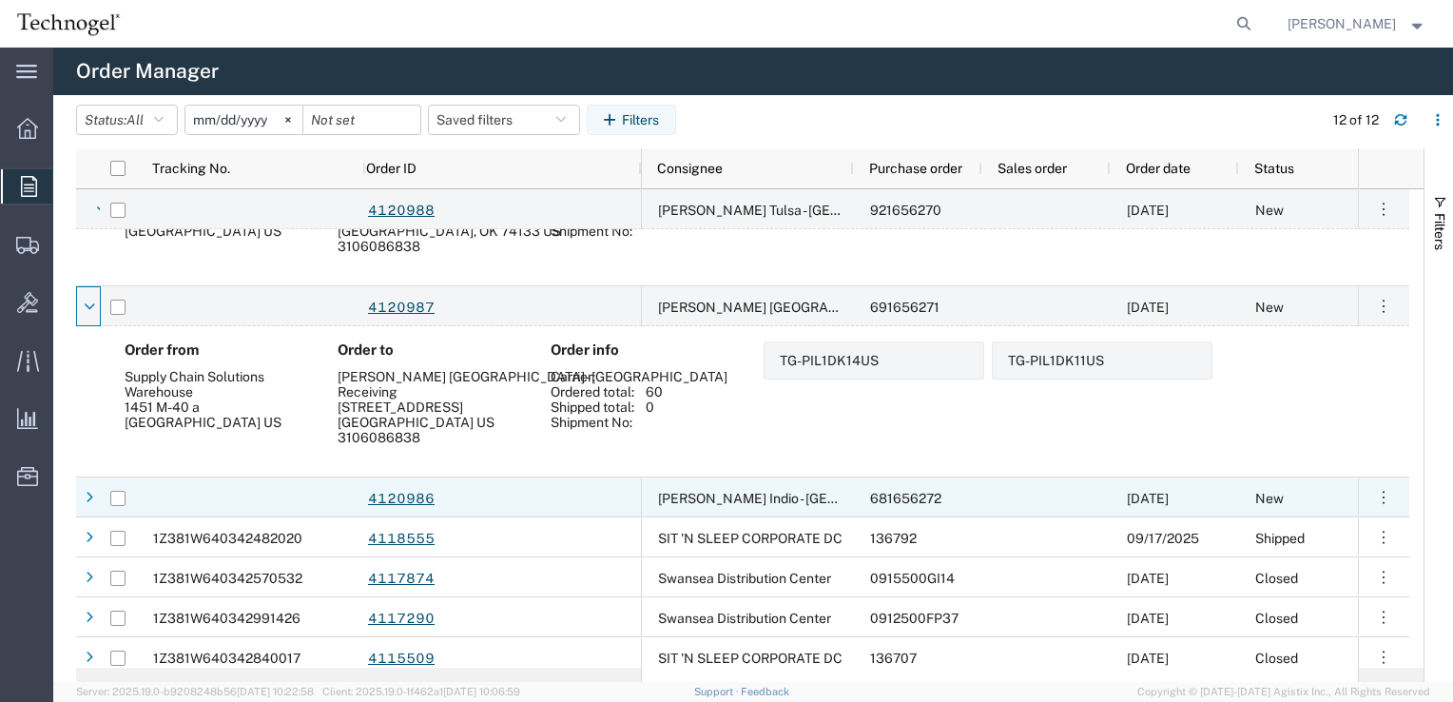
click at [76, 496] on div at bounding box center [88, 497] width 25 height 40
